Goal: Task Accomplishment & Management: Manage account settings

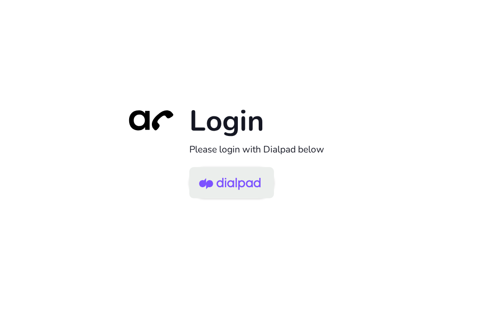
click at [222, 185] on img at bounding box center [230, 183] width 62 height 29
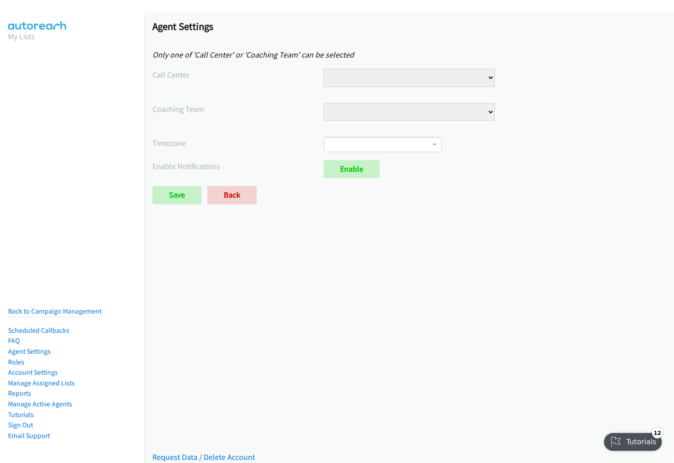
click at [543, 124] on div "Coaching Team Lending Team - Texas" at bounding box center [408, 116] width 513 height 26
click at [472, 108] on select "Lending Team - [US_STATE]" at bounding box center [409, 112] width 171 height 18
click at [456, 78] on select "Ai Digital Engagement Lending Team Sales Queue Demo Technical Support" at bounding box center [409, 78] width 171 height 18
click at [454, 103] on select "Lending Team - [US_STATE]" at bounding box center [409, 112] width 171 height 18
select select "6731416590286848"
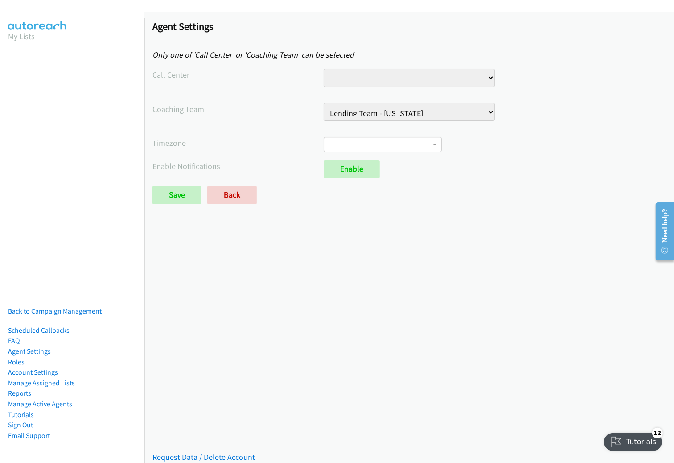
select select
click at [419, 145] on span at bounding box center [383, 144] width 118 height 15
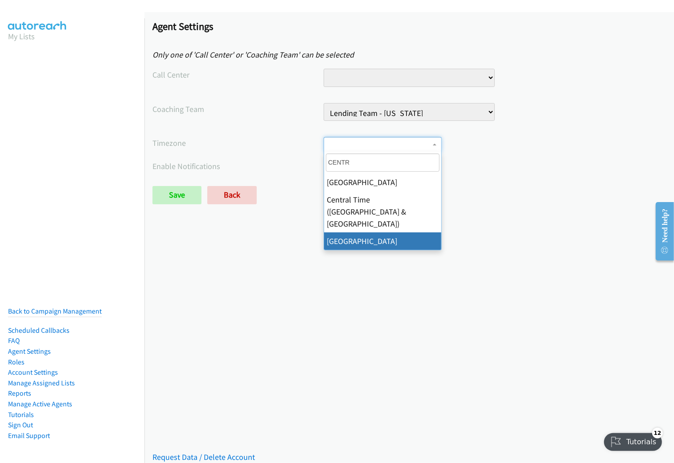
type input "CENTRA"
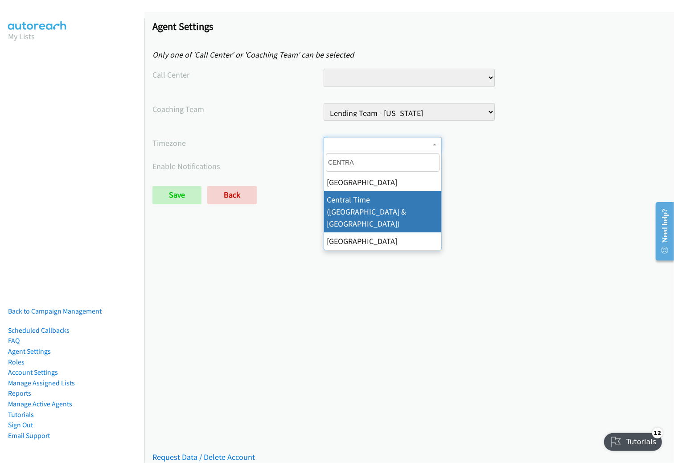
select select "Central Time ([GEOGRAPHIC_DATA] & [GEOGRAPHIC_DATA])"
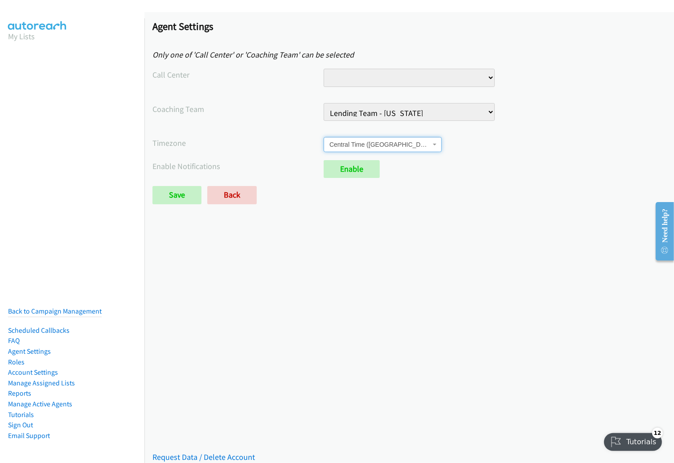
click at [490, 242] on div "Saved Placeholder Agent Settings Only one of 'Call Center' or 'Coaching Team' c…" at bounding box center [408, 237] width 529 height 451
click at [353, 171] on link "Enable" at bounding box center [352, 169] width 56 height 18
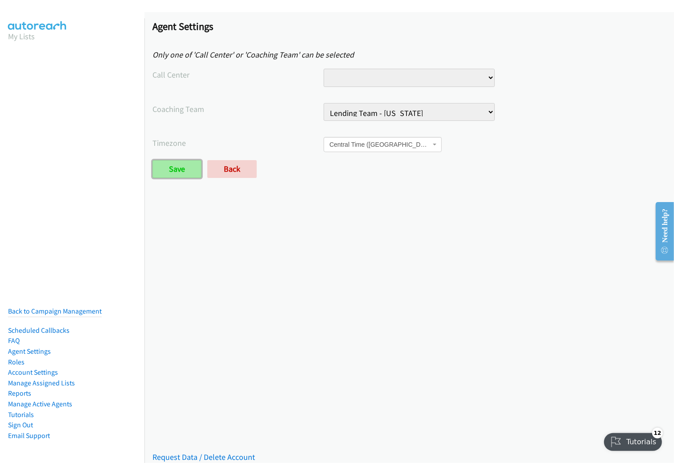
click at [185, 173] on input "Save" at bounding box center [176, 169] width 49 height 18
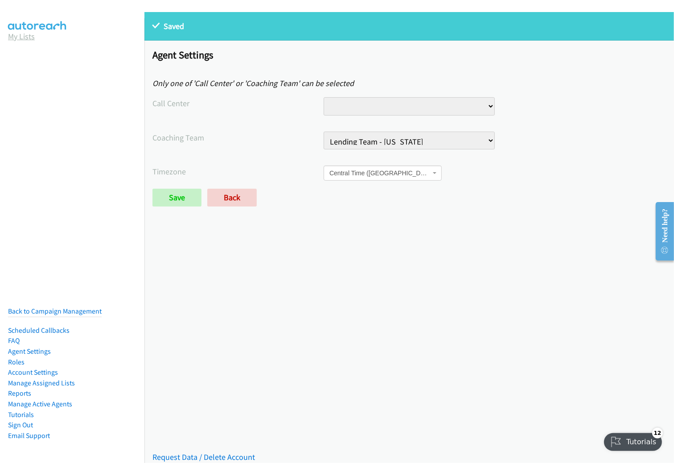
click at [19, 36] on link "My Lists" at bounding box center [21, 36] width 27 height 10
